Goal: Find contact information: Find contact information

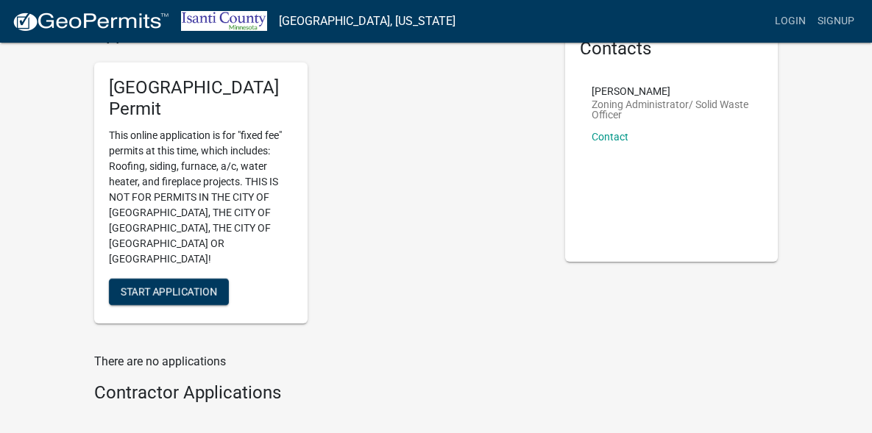
scroll to position [106, 0]
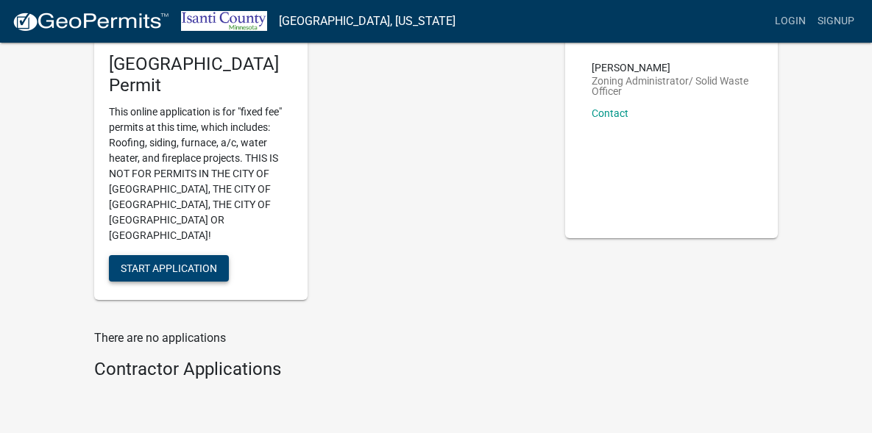
click at [132, 263] on span "Start Application" at bounding box center [169, 269] width 96 height 12
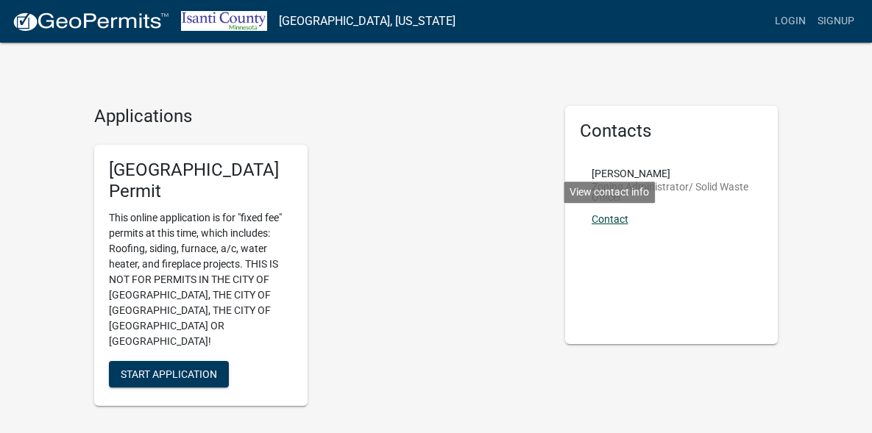
click at [628, 213] on link "Contact" at bounding box center [609, 219] width 37 height 12
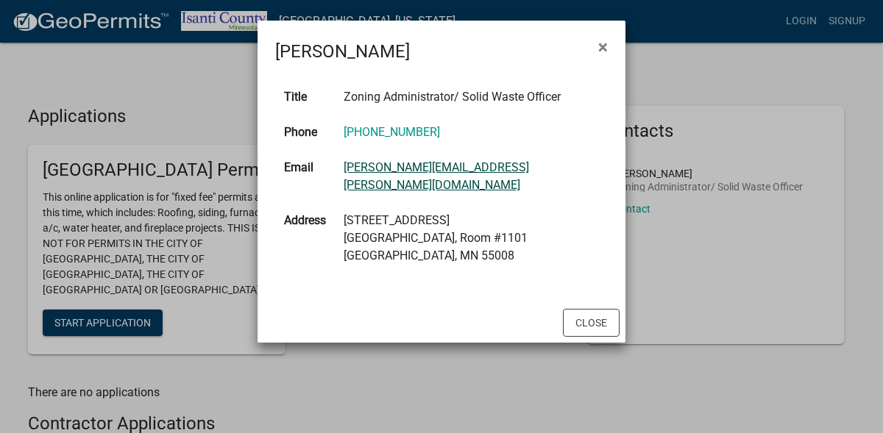
click at [452, 169] on link "trina.bergloff@co.isanti.mn.us" at bounding box center [435, 176] width 185 height 32
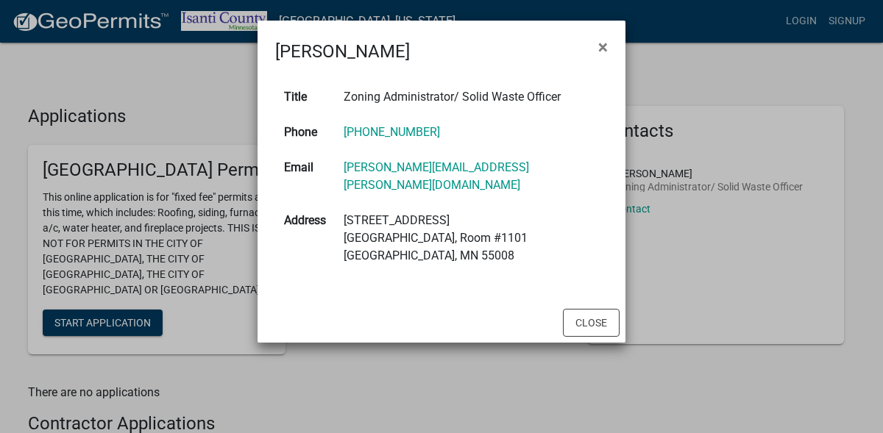
click at [589, 88] on td "Zoning Administrator/ Solid Waste Officer" at bounding box center [471, 96] width 273 height 35
drag, startPoint x: 526, startPoint y: 169, endPoint x: 346, endPoint y: 171, distance: 179.5
click at [346, 171] on td "trina.bergloff@co.isanti.mn.us" at bounding box center [471, 176] width 273 height 53
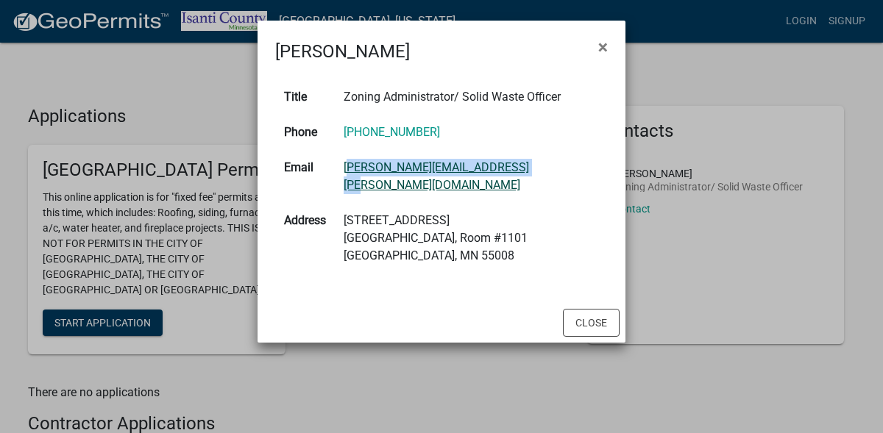
copy link "trina.bergloff@co.isanti.mn.us"
